Goal: Navigation & Orientation: Find specific page/section

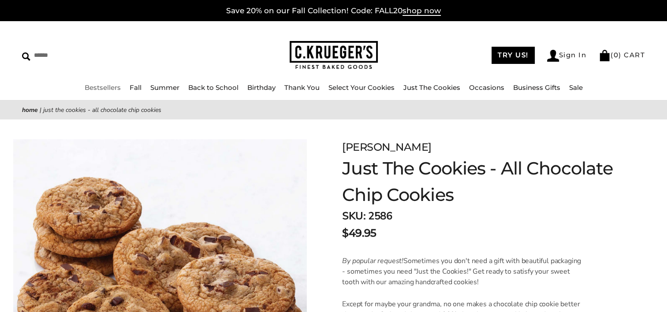
click at [111, 87] on link "Bestsellers" at bounding box center [103, 87] width 36 height 8
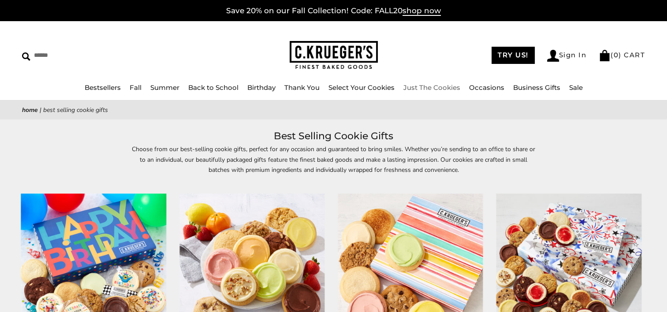
click at [422, 87] on link "Just The Cookies" at bounding box center [431, 87] width 57 height 8
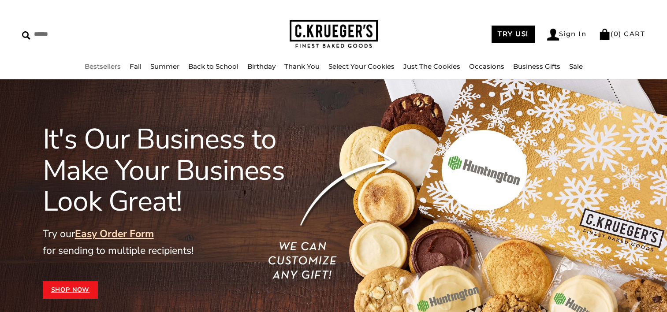
click at [115, 65] on link "Bestsellers" at bounding box center [103, 66] width 36 height 8
